Goal: Information Seeking & Learning: Compare options

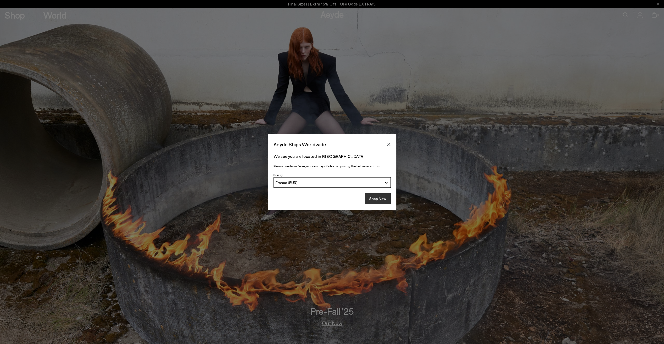
click at [377, 202] on button "Shop Now" at bounding box center [378, 198] width 26 height 11
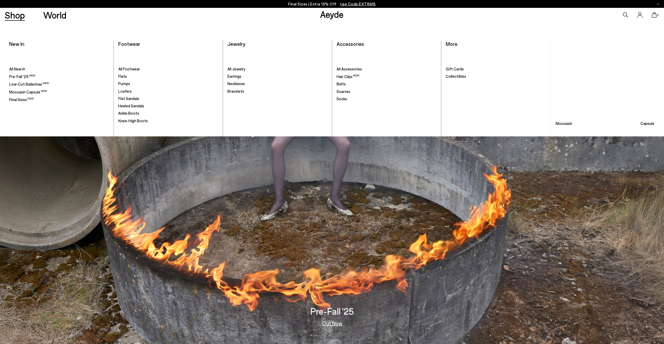
click at [18, 17] on link "Shop" at bounding box center [15, 14] width 20 height 9
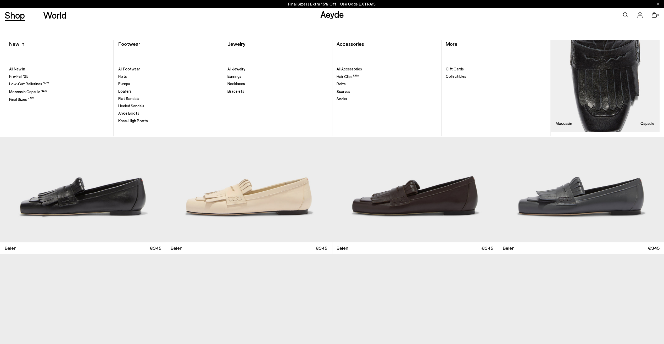
click at [21, 77] on span "Pre-Fall '25" at bounding box center [18, 76] width 19 height 5
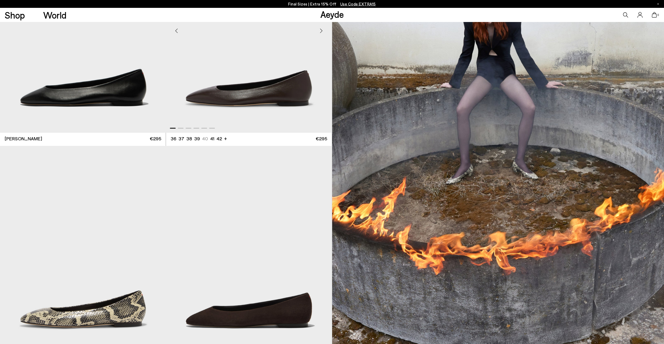
scroll to position [131, 0]
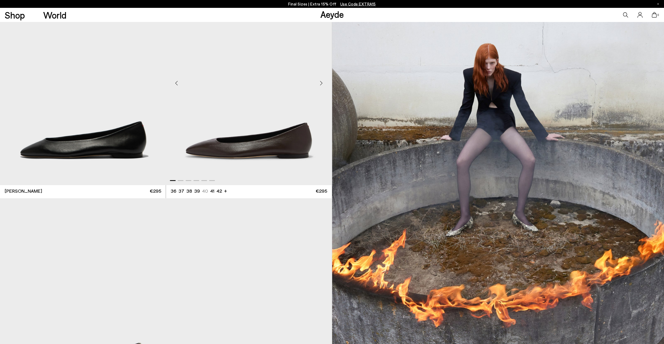
click at [321, 85] on div "Next slide" at bounding box center [322, 83] width 16 height 16
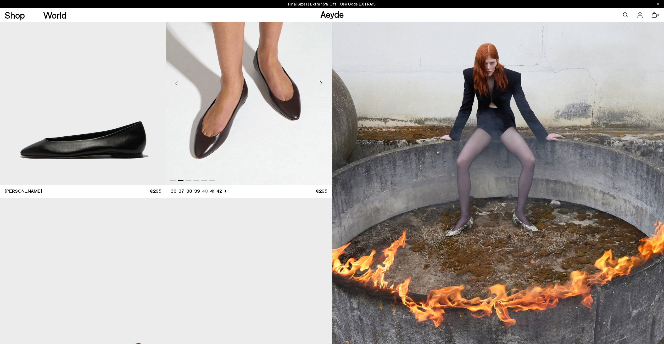
click at [321, 85] on div "Next slide" at bounding box center [322, 83] width 16 height 16
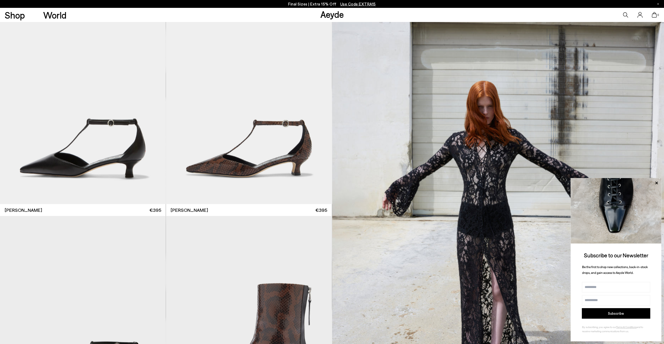
scroll to position [995, 0]
click at [657, 181] on icon at bounding box center [656, 183] width 7 height 7
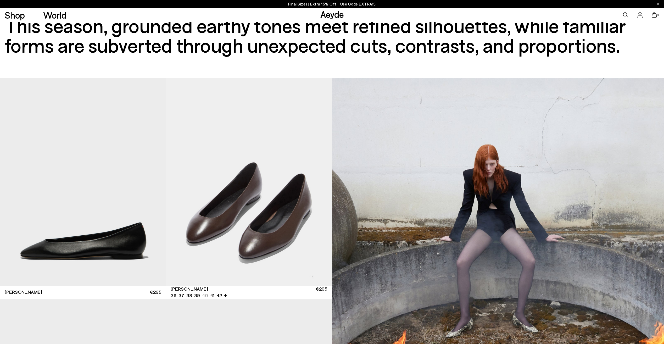
scroll to position [26, 0]
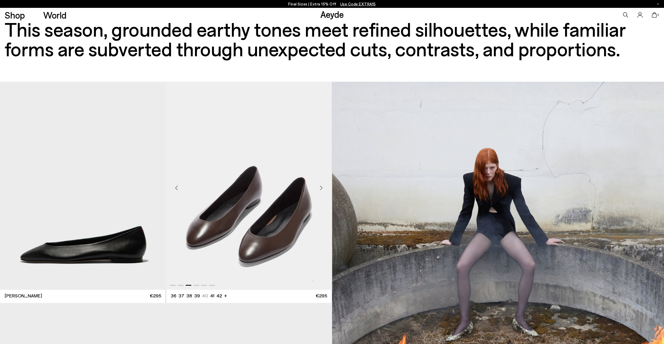
click at [243, 185] on img "3 / 6" at bounding box center [249, 186] width 166 height 208
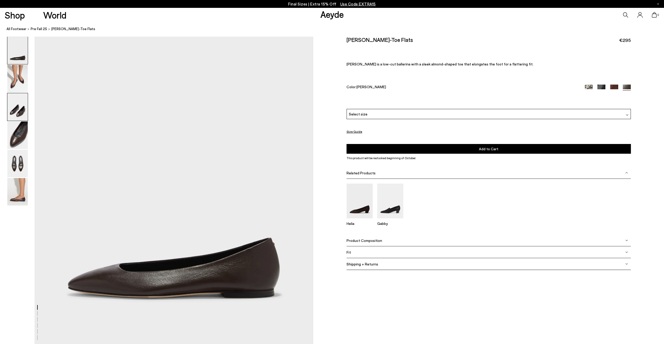
drag, startPoint x: 0, startPoint y: 0, endPoint x: 27, endPoint y: 117, distance: 119.9
click at [27, 117] on img at bounding box center [17, 106] width 20 height 27
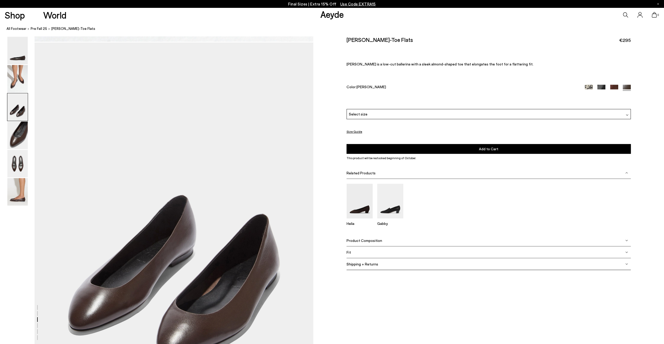
scroll to position [681, 0]
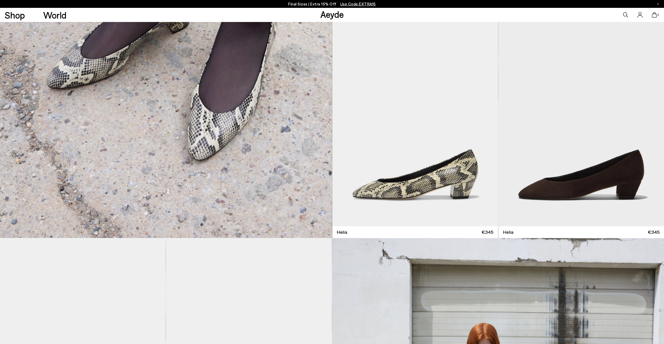
scroll to position [759, 0]
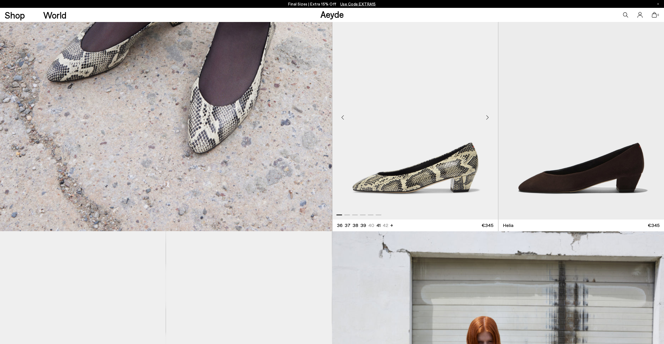
click at [388, 153] on img "1 / 6" at bounding box center [415, 115] width 166 height 208
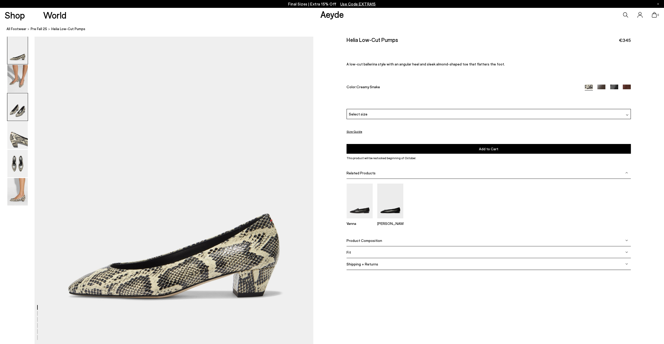
click at [15, 110] on img at bounding box center [17, 106] width 20 height 27
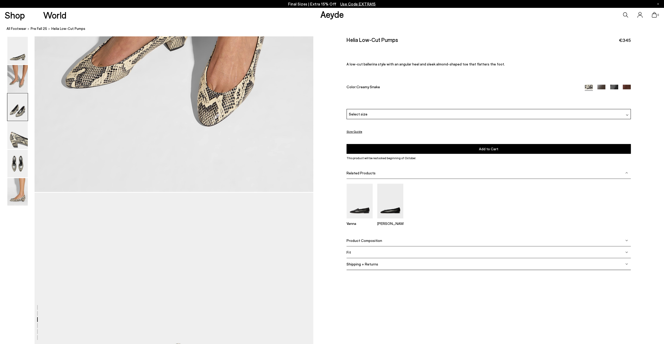
scroll to position [681, 0]
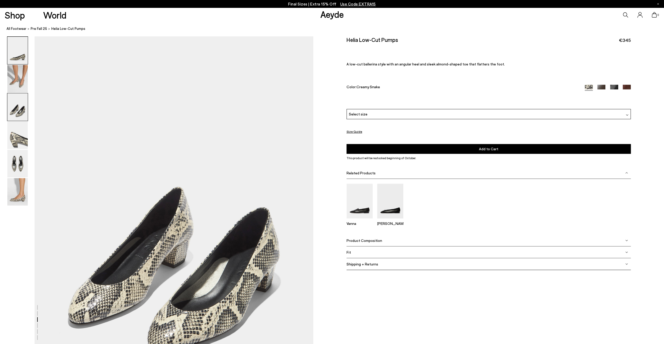
click at [24, 58] on img at bounding box center [17, 50] width 20 height 27
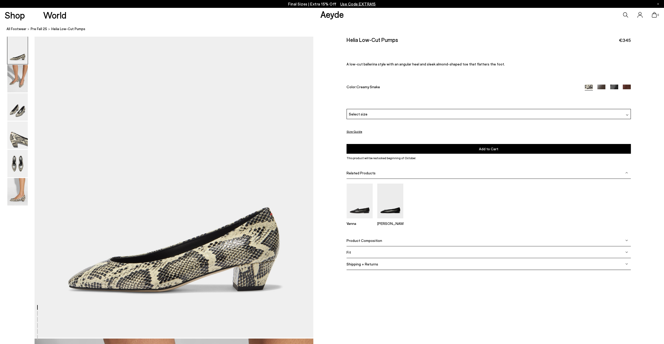
scroll to position [0, 0]
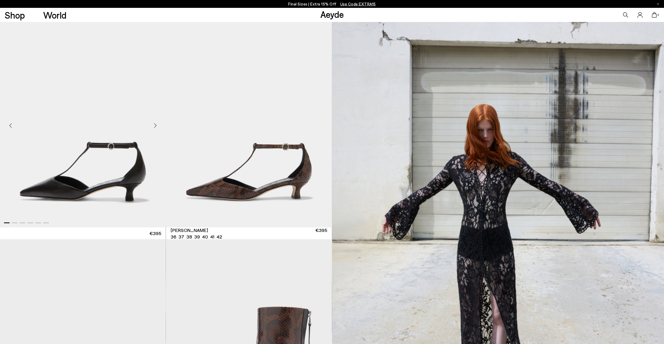
scroll to position [971, 0]
click at [247, 178] on img "1 / 6" at bounding box center [249, 123] width 166 height 208
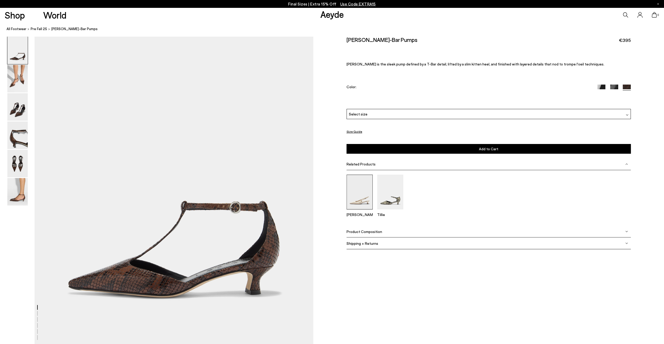
click at [354, 191] on img at bounding box center [360, 192] width 26 height 35
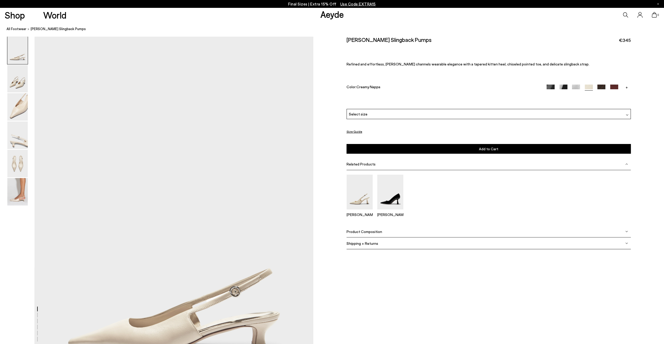
scroll to position [52, 0]
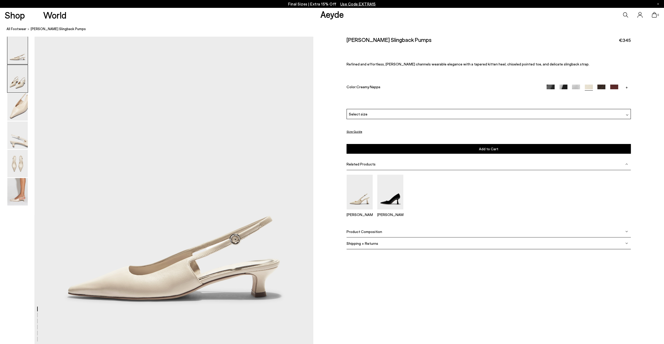
click at [26, 86] on img at bounding box center [17, 78] width 20 height 27
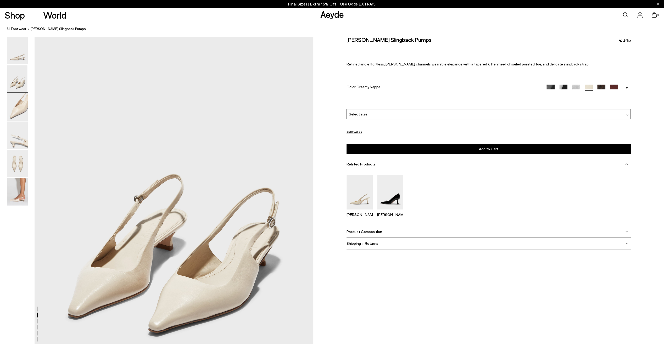
scroll to position [399, 0]
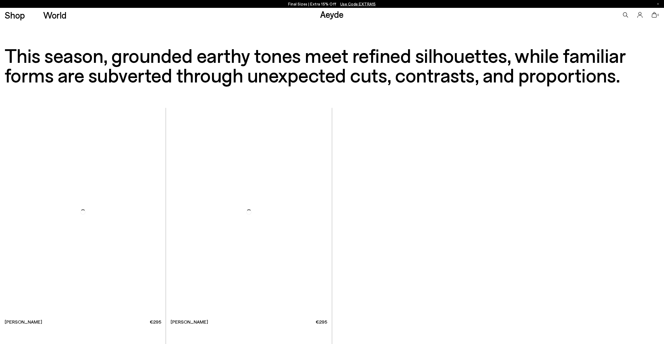
scroll to position [1180, 0]
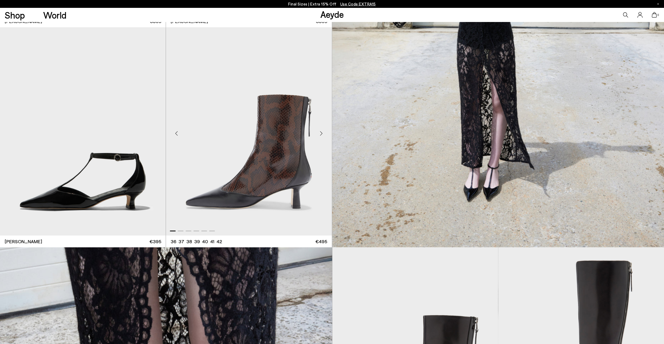
click at [236, 155] on img "1 / 6" at bounding box center [249, 131] width 166 height 208
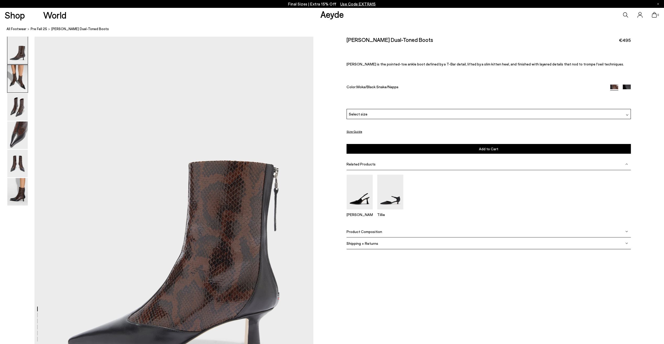
click at [19, 83] on img at bounding box center [17, 78] width 20 height 27
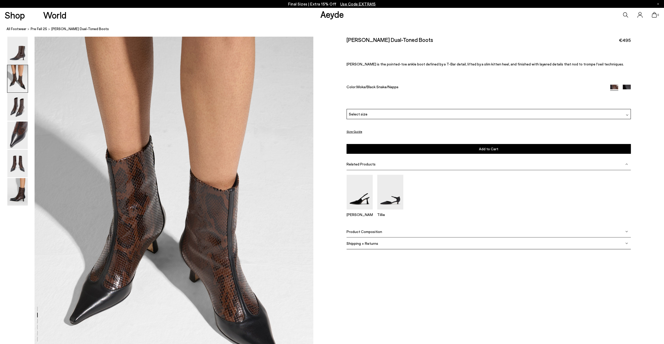
scroll to position [451, 0]
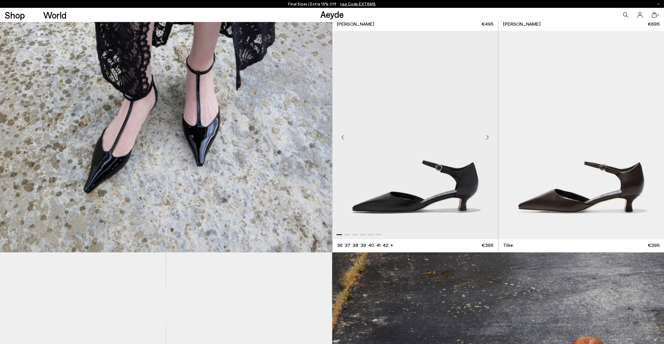
scroll to position [1623, 0]
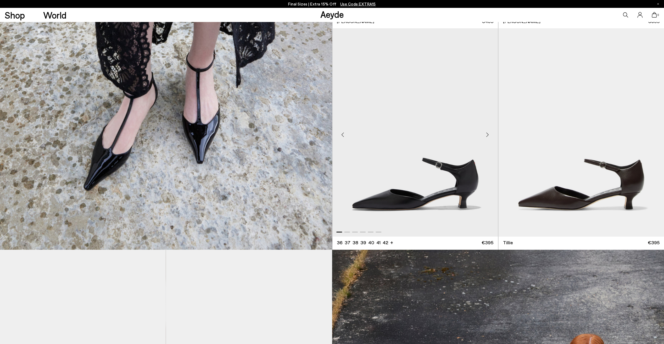
click at [474, 157] on img "1 / 6" at bounding box center [415, 132] width 166 height 208
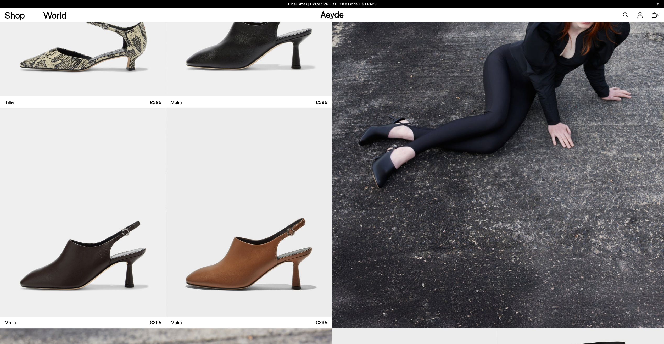
scroll to position [1929, 0]
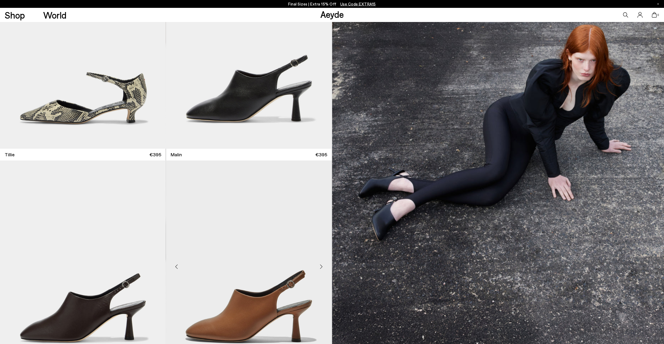
click at [270, 296] on img "1 / 6" at bounding box center [249, 264] width 166 height 208
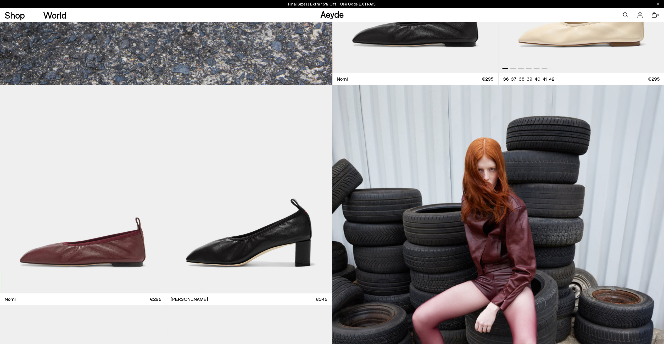
scroll to position [2664, 0]
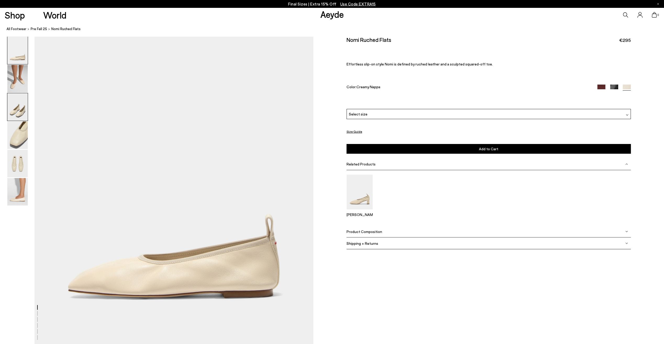
drag, startPoint x: 183, startPoint y: 196, endPoint x: 13, endPoint y: 111, distance: 190.1
click at [13, 111] on img at bounding box center [17, 106] width 20 height 27
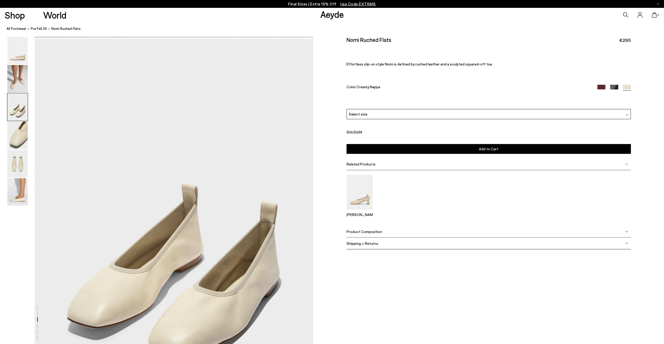
scroll to position [681, 0]
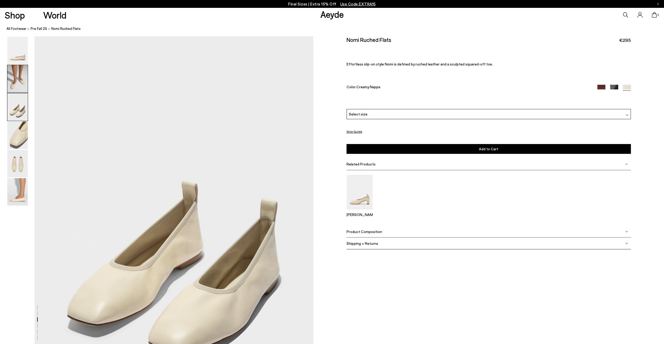
click at [21, 79] on img at bounding box center [17, 78] width 20 height 27
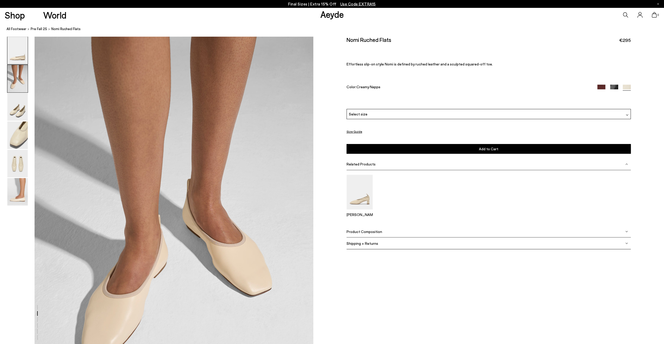
click at [24, 57] on img at bounding box center [17, 50] width 20 height 27
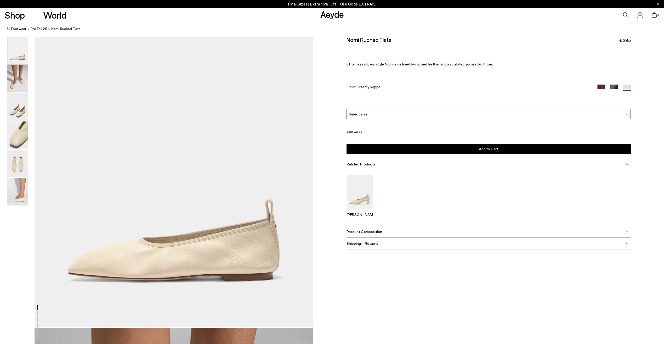
scroll to position [0, 0]
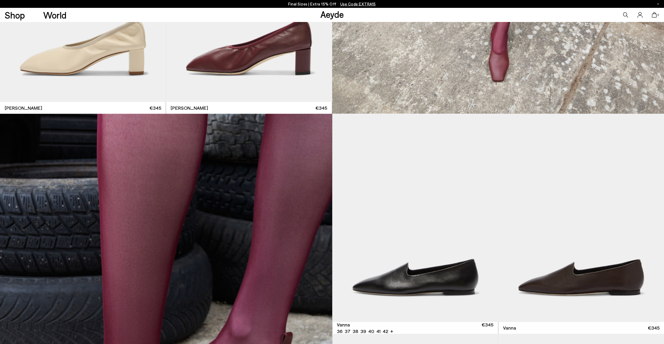
scroll to position [3201, 0]
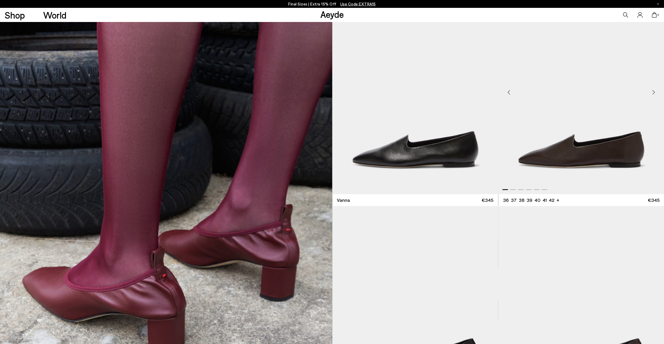
click at [607, 143] on img "1 / 6" at bounding box center [581, 90] width 166 height 208
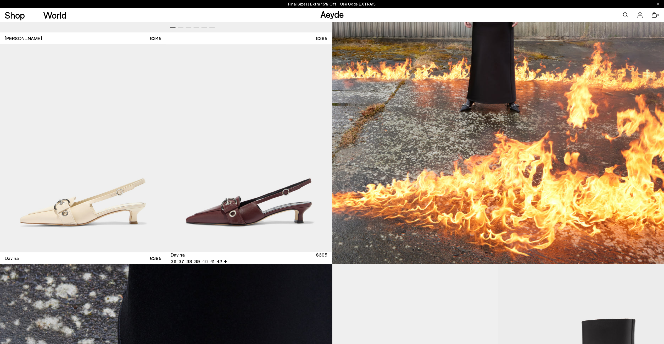
scroll to position [3803, 0]
click at [233, 152] on img "1 / 6" at bounding box center [249, 148] width 166 height 208
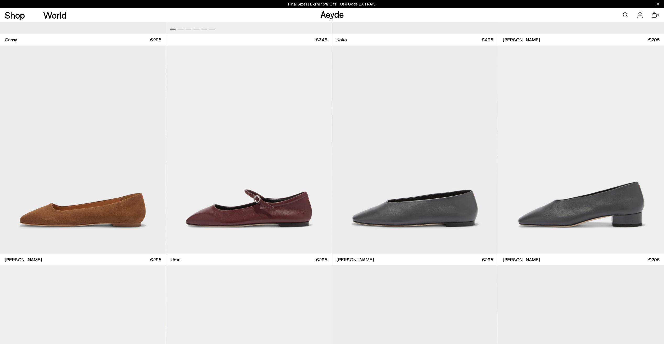
scroll to position [5016, 0]
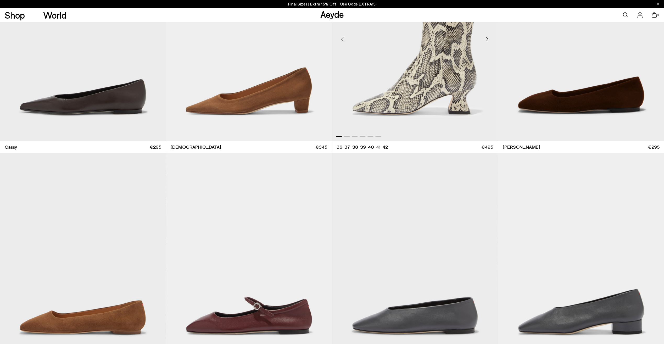
click at [401, 118] on img "1 / 6" at bounding box center [415, 37] width 166 height 208
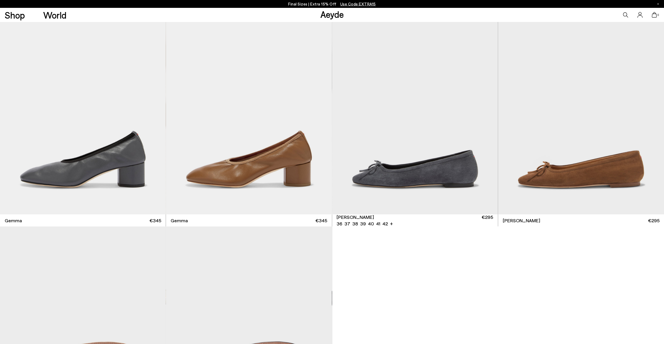
scroll to position [5385, 0]
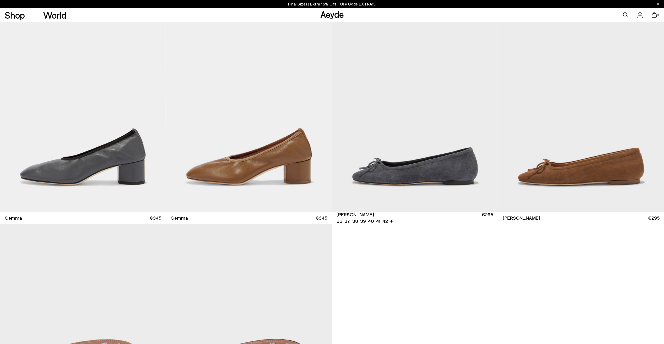
click at [438, 111] on img "1 / 6" at bounding box center [415, 108] width 166 height 208
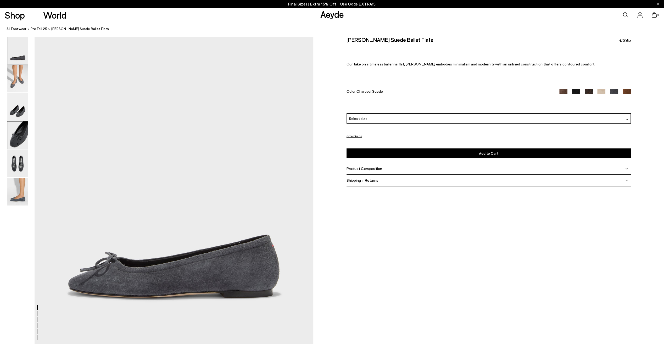
drag, startPoint x: 0, startPoint y: 0, endPoint x: 11, endPoint y: 135, distance: 135.2
click at [11, 135] on img at bounding box center [17, 134] width 20 height 27
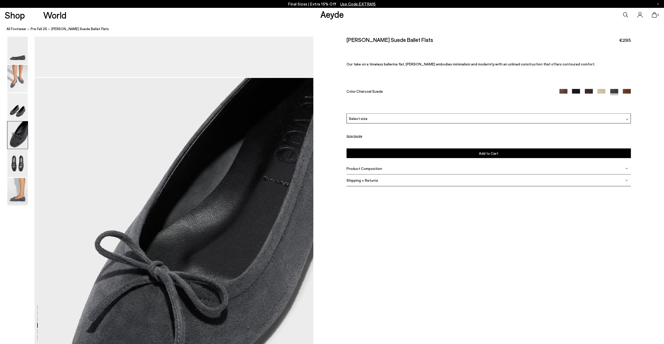
scroll to position [1053, 0]
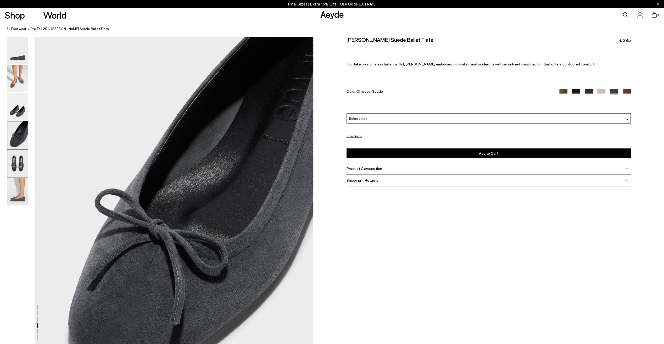
click at [19, 162] on img at bounding box center [17, 163] width 20 height 27
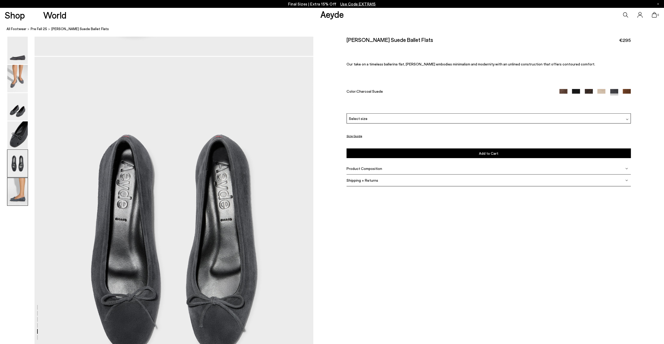
scroll to position [1426, 0]
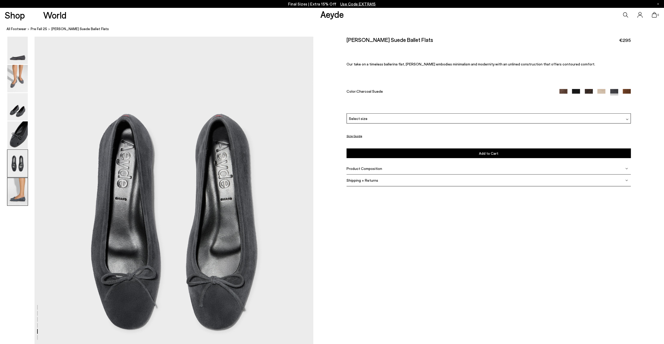
click at [23, 196] on img at bounding box center [17, 191] width 20 height 27
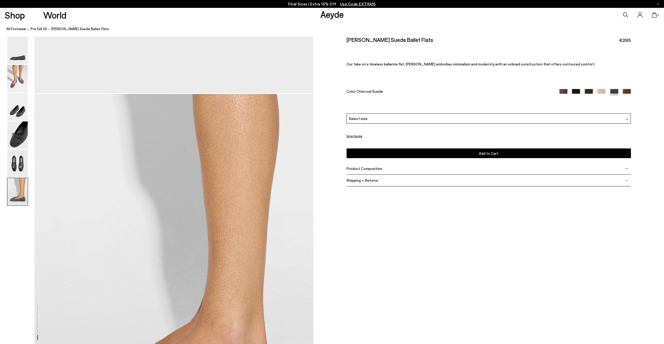
scroll to position [1834, 0]
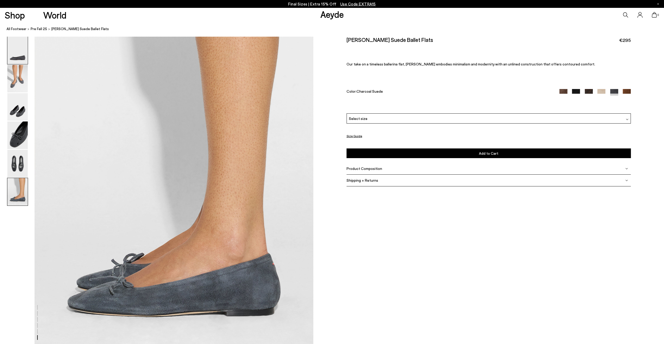
click at [21, 62] on img at bounding box center [17, 50] width 20 height 27
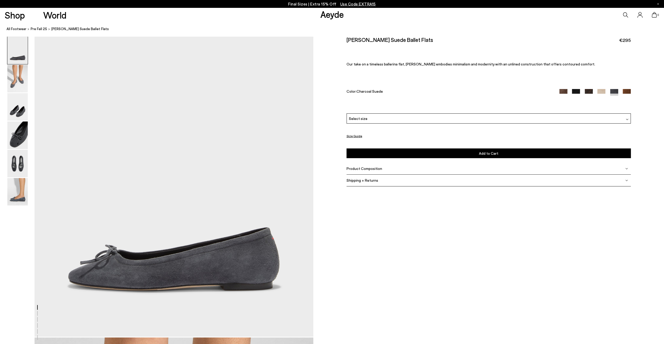
scroll to position [0, 0]
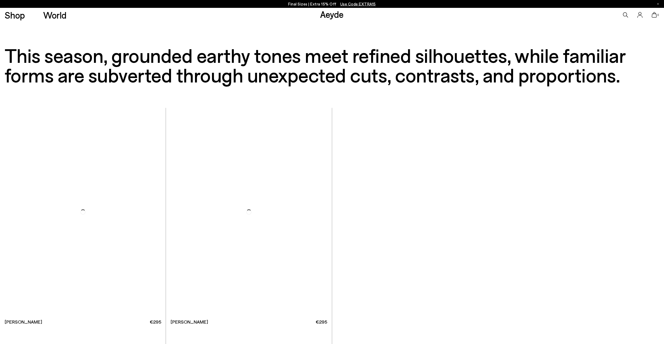
scroll to position [5357, 0]
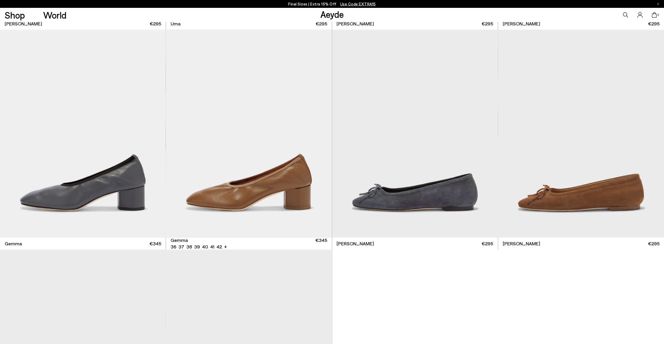
click at [197, 161] on img "1 / 6" at bounding box center [249, 134] width 166 height 208
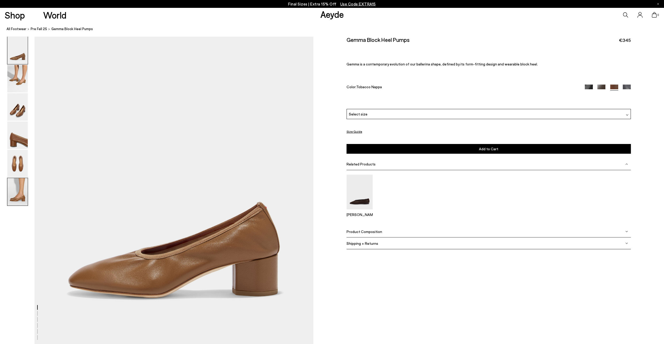
drag, startPoint x: 0, startPoint y: 0, endPoint x: 28, endPoint y: 192, distance: 194.4
click at [28, 192] on div at bounding box center [17, 192] width 21 height 28
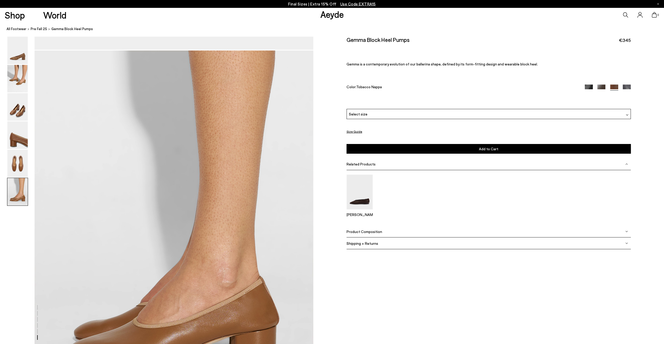
scroll to position [1834, 0]
